Goal: Find specific page/section: Find specific page/section

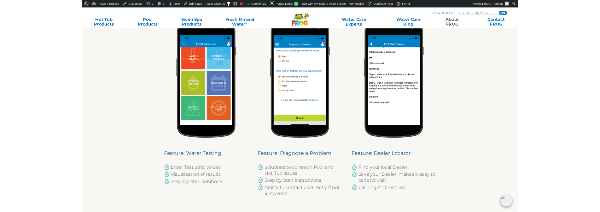
scroll to position [321, 0]
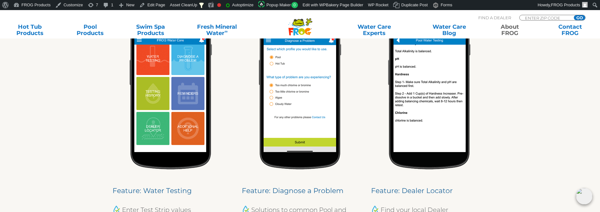
click at [160, 149] on img at bounding box center [170, 89] width 82 height 161
click at [162, 116] on img at bounding box center [170, 89] width 82 height 161
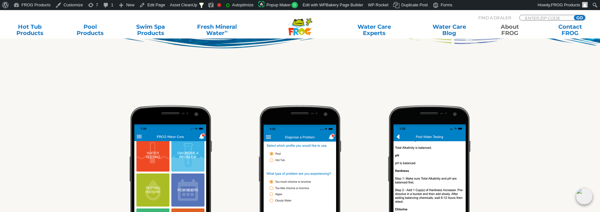
click at [168, 130] on img at bounding box center [170, 185] width 82 height 161
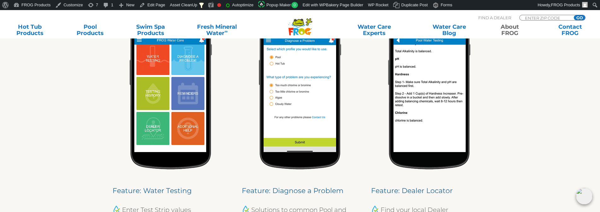
click at [178, 120] on img at bounding box center [170, 89] width 82 height 161
click at [296, 161] on img at bounding box center [300, 89] width 82 height 161
click at [294, 153] on img at bounding box center [300, 89] width 82 height 161
click at [299, 168] on img at bounding box center [300, 89] width 82 height 161
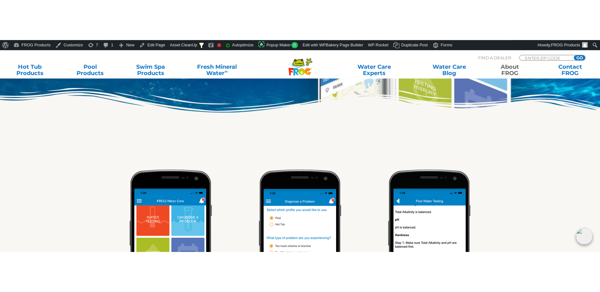
scroll to position [193, 0]
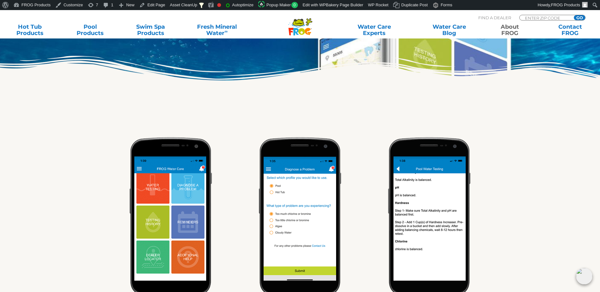
click at [168, 162] on img at bounding box center [170, 217] width 82 height 161
click at [275, 234] on img at bounding box center [300, 217] width 82 height 161
click at [299, 219] on img at bounding box center [300, 217] width 82 height 161
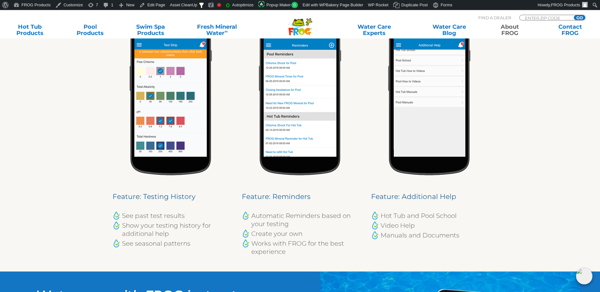
scroll to position [578, 0]
